Goal: Information Seeking & Learning: Understand process/instructions

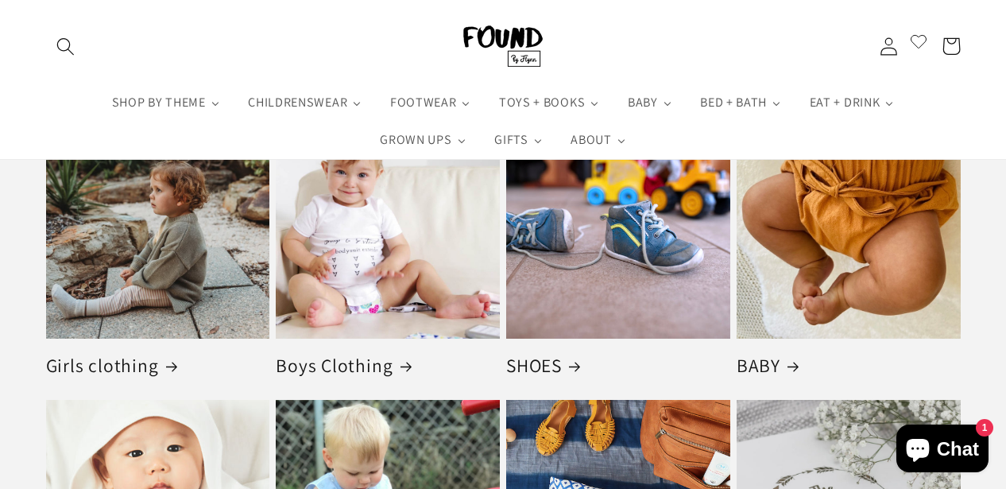
scroll to position [2363, 0]
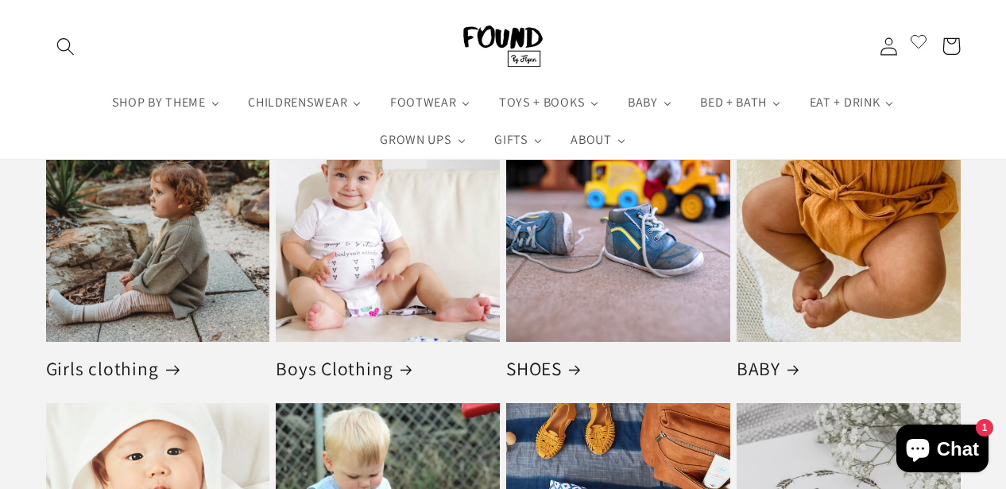
click at [133, 370] on link "Girls clothing" at bounding box center [158, 369] width 224 height 24
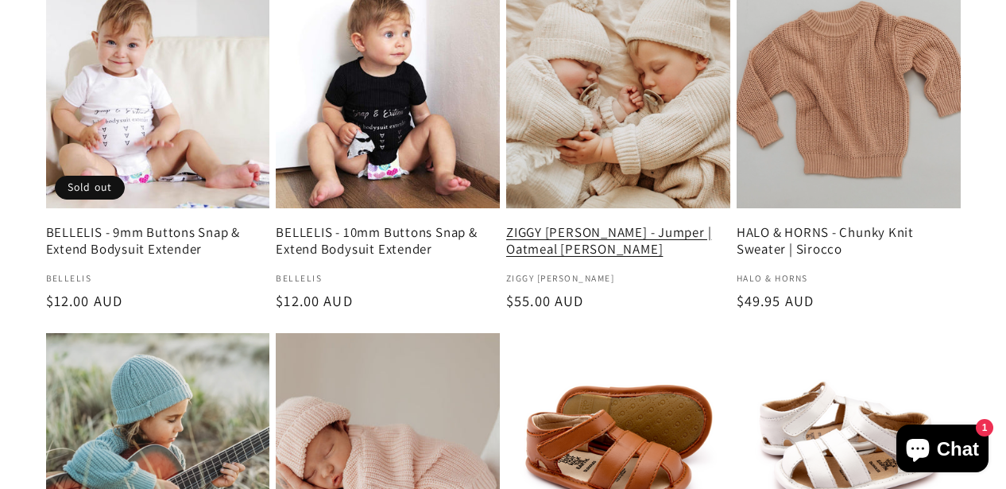
scroll to position [401, 0]
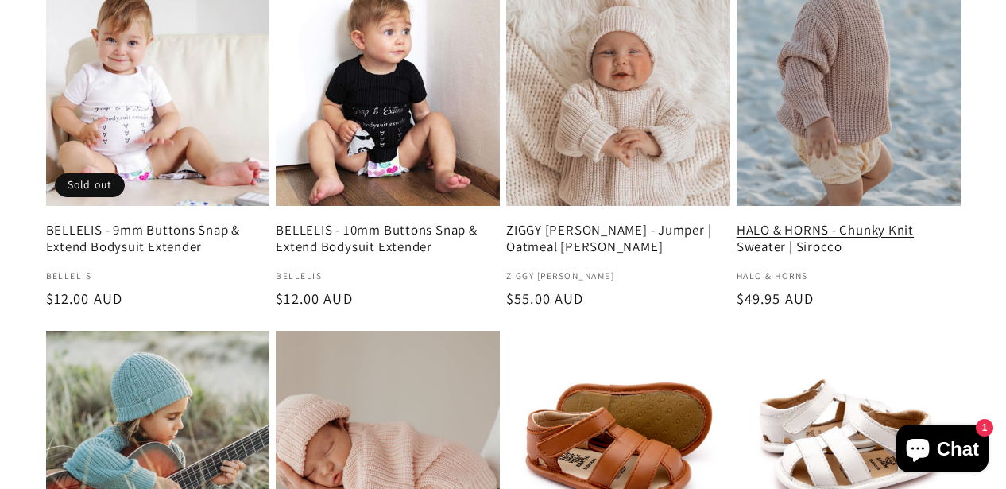
click at [843, 222] on link "HALO & HORNS - Chunky Knit Sweater | Sirocco" at bounding box center [849, 239] width 224 height 34
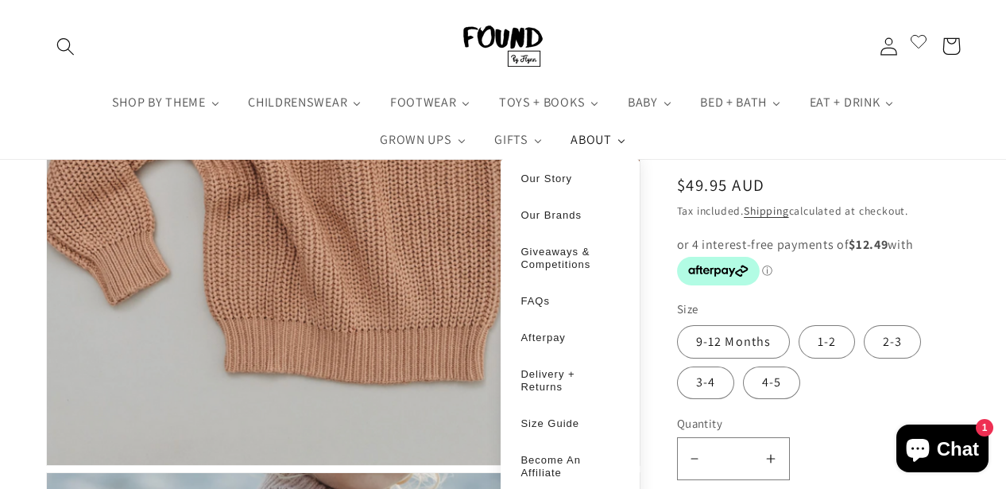
scroll to position [331, 0]
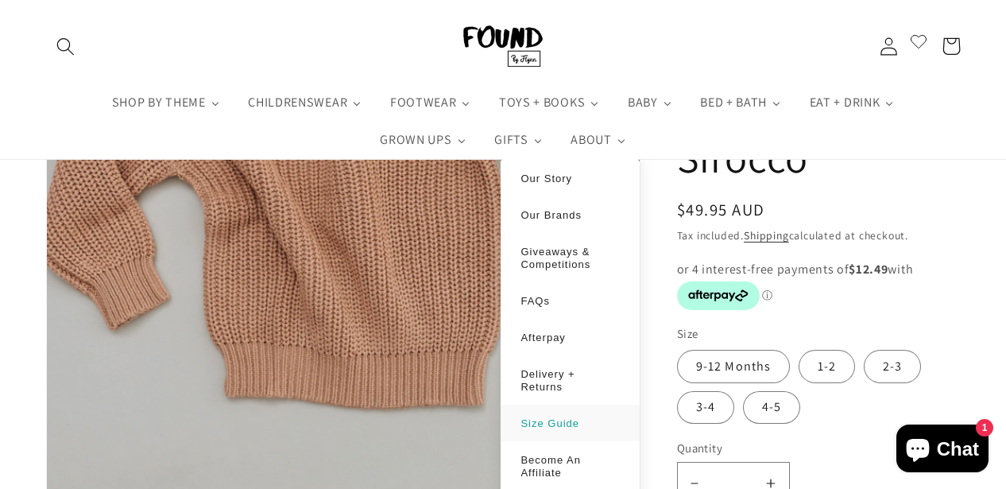
click at [544, 428] on span "Size Guide" at bounding box center [550, 423] width 59 height 12
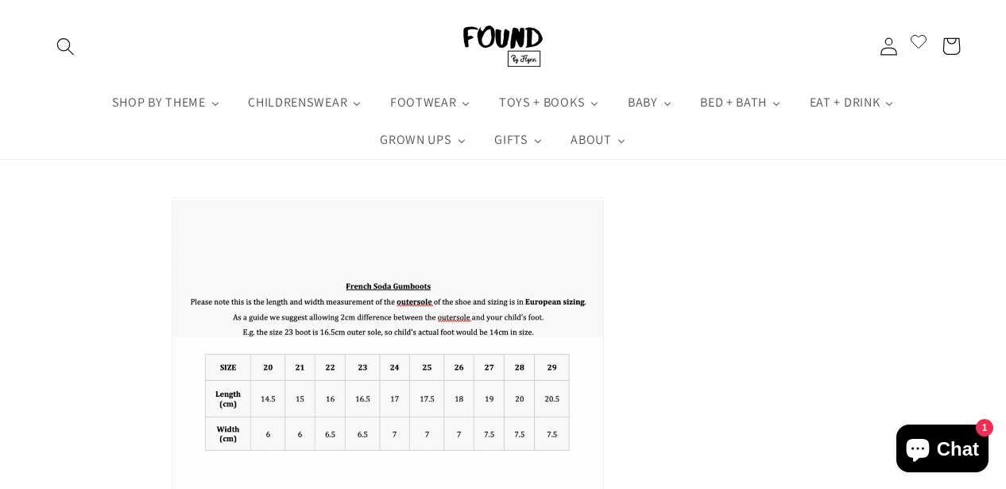
scroll to position [1705, 0]
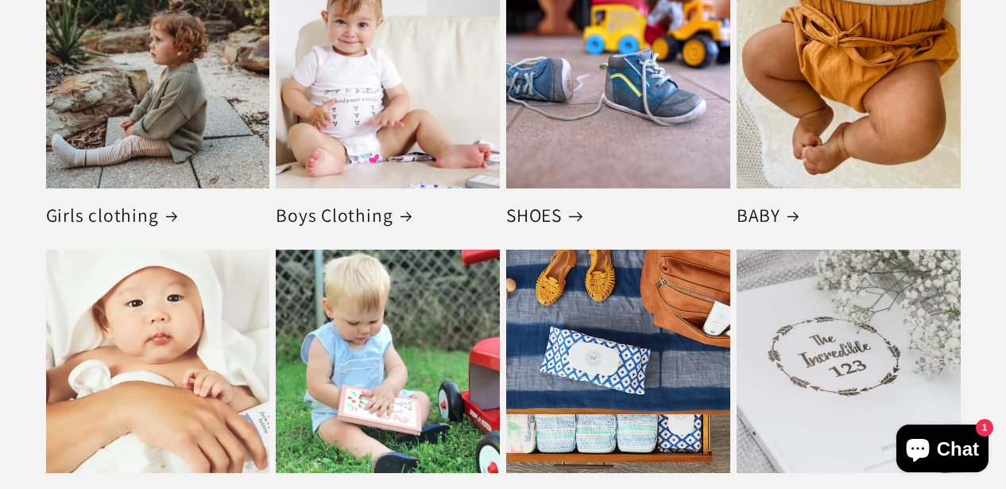
scroll to position [2596, 0]
